Goal: Navigation & Orientation: Find specific page/section

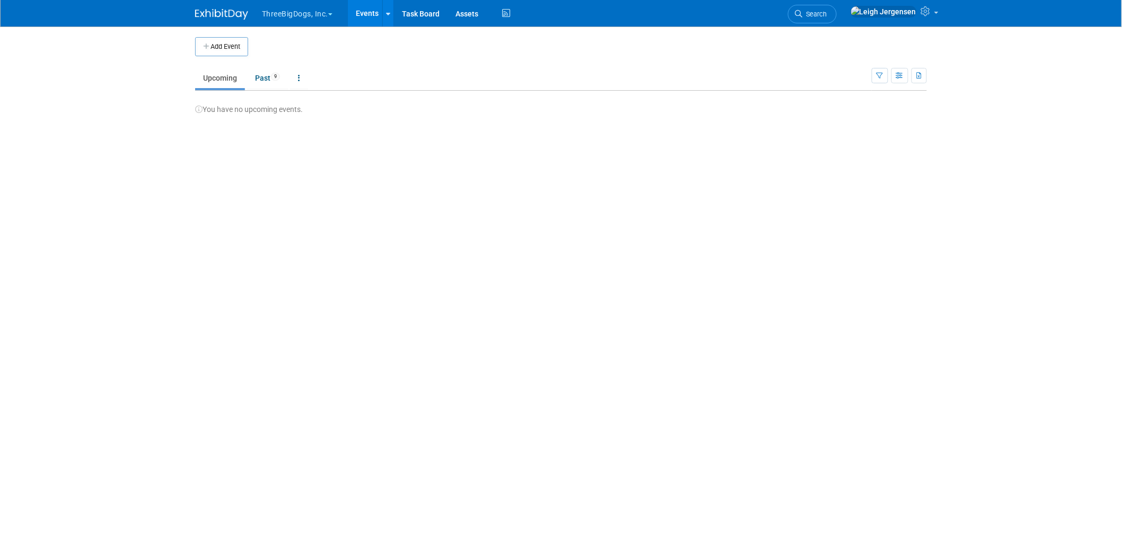
click at [301, 8] on button "ThreeBigDogs, Inc." at bounding box center [303, 11] width 85 height 23
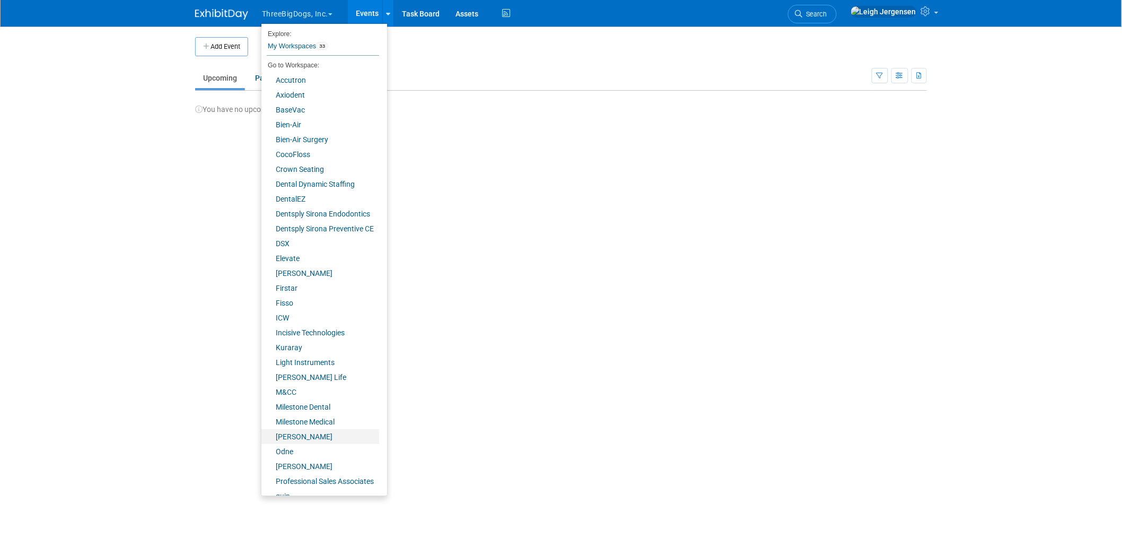
click at [298, 435] on link "[PERSON_NAME]" at bounding box center [320, 436] width 118 height 15
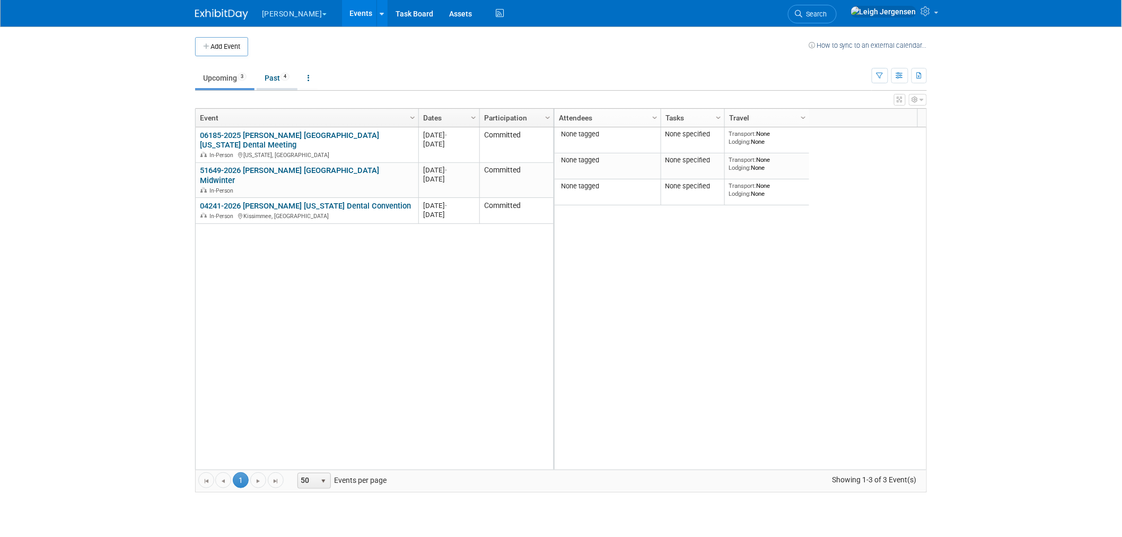
click at [273, 78] on link "Past 4" at bounding box center [277, 78] width 41 height 20
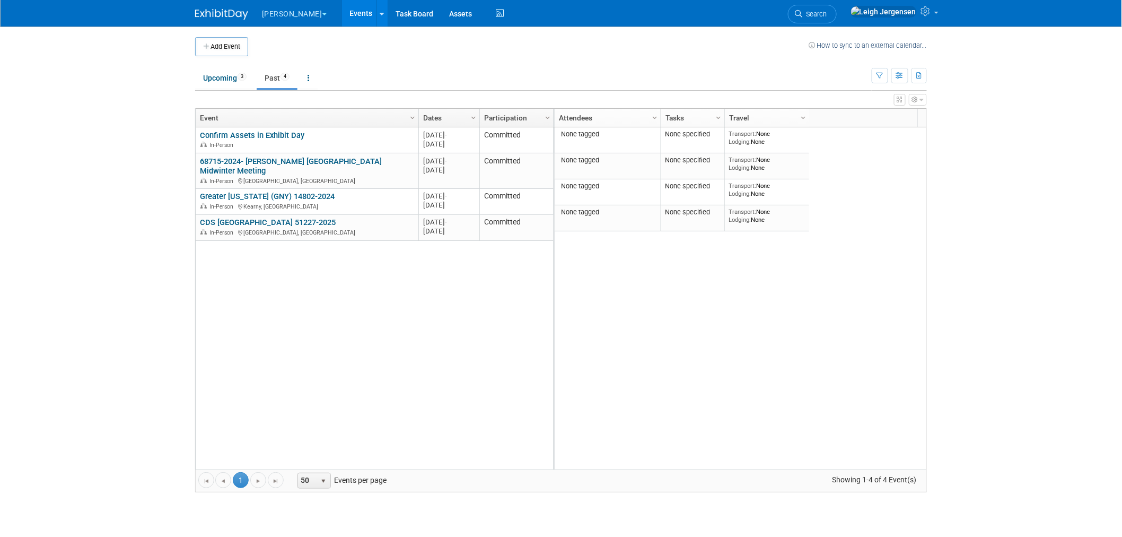
click at [285, 5] on button "[PERSON_NAME]" at bounding box center [300, 11] width 79 height 23
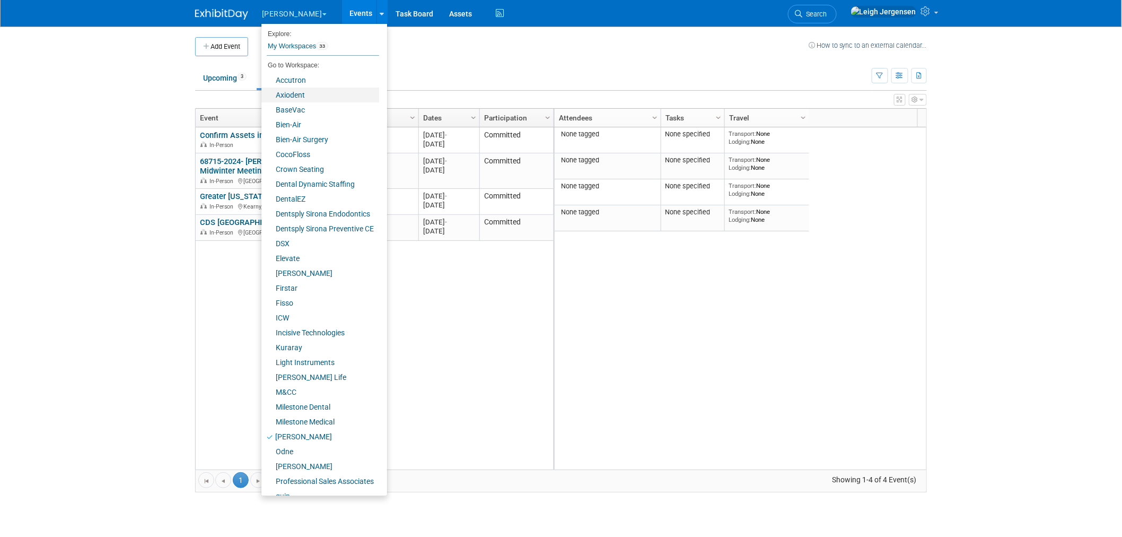
click at [293, 92] on link "Axiodent" at bounding box center [320, 94] width 118 height 15
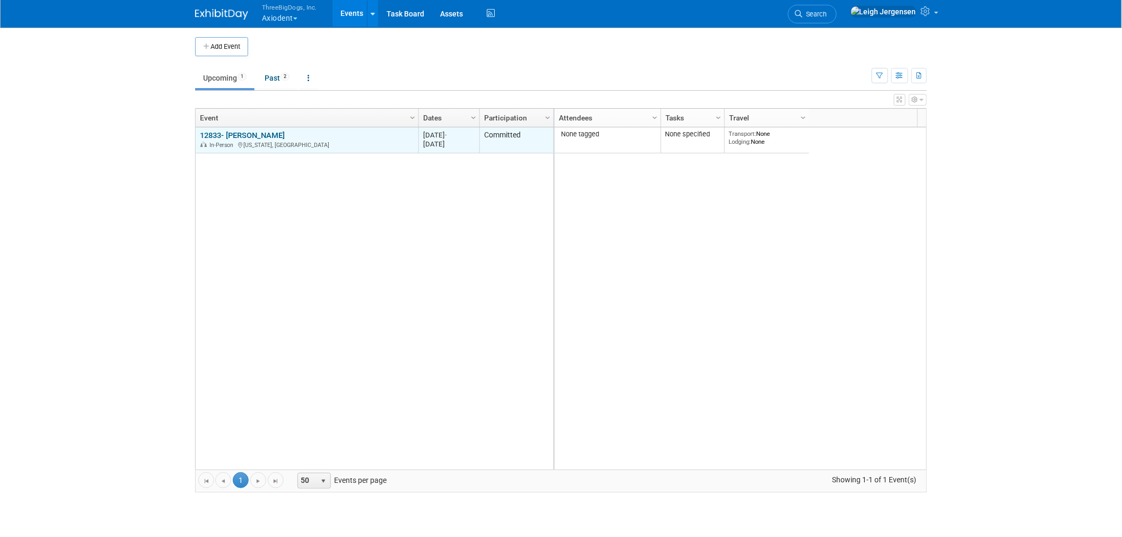
click at [250, 133] on link "12833- ADA SmileCon" at bounding box center [242, 135] width 85 height 10
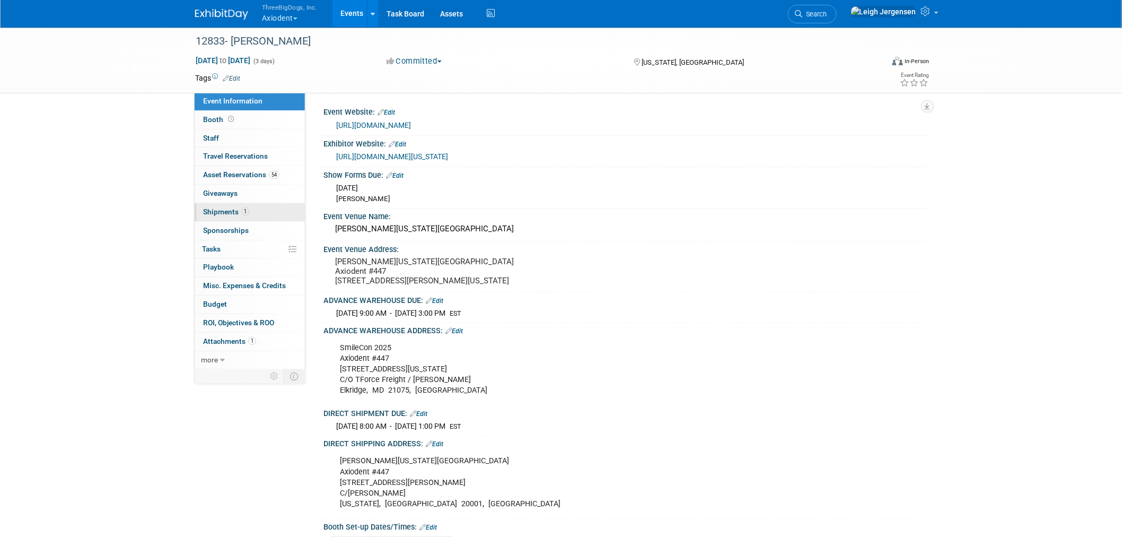
click at [209, 212] on span "Shipments 1" at bounding box center [226, 211] width 46 height 8
